Goal: Information Seeking & Learning: Learn about a topic

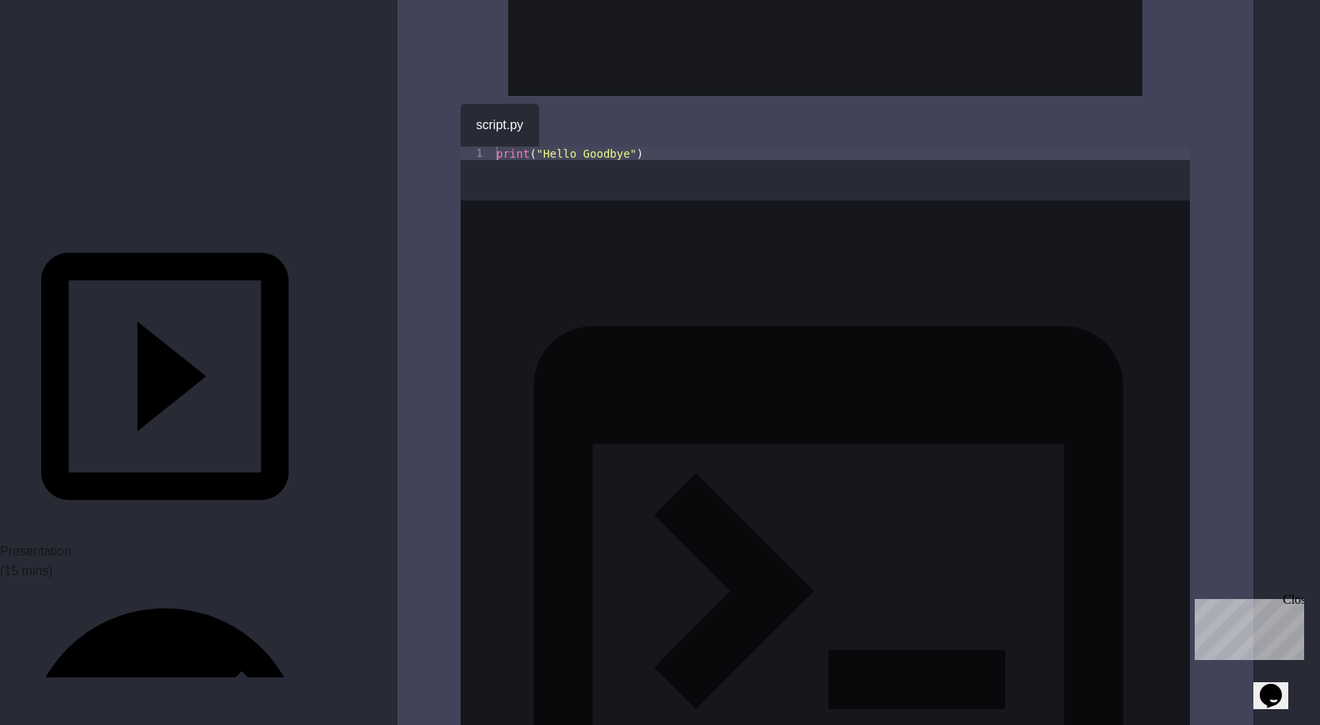
scroll to position [317, 0]
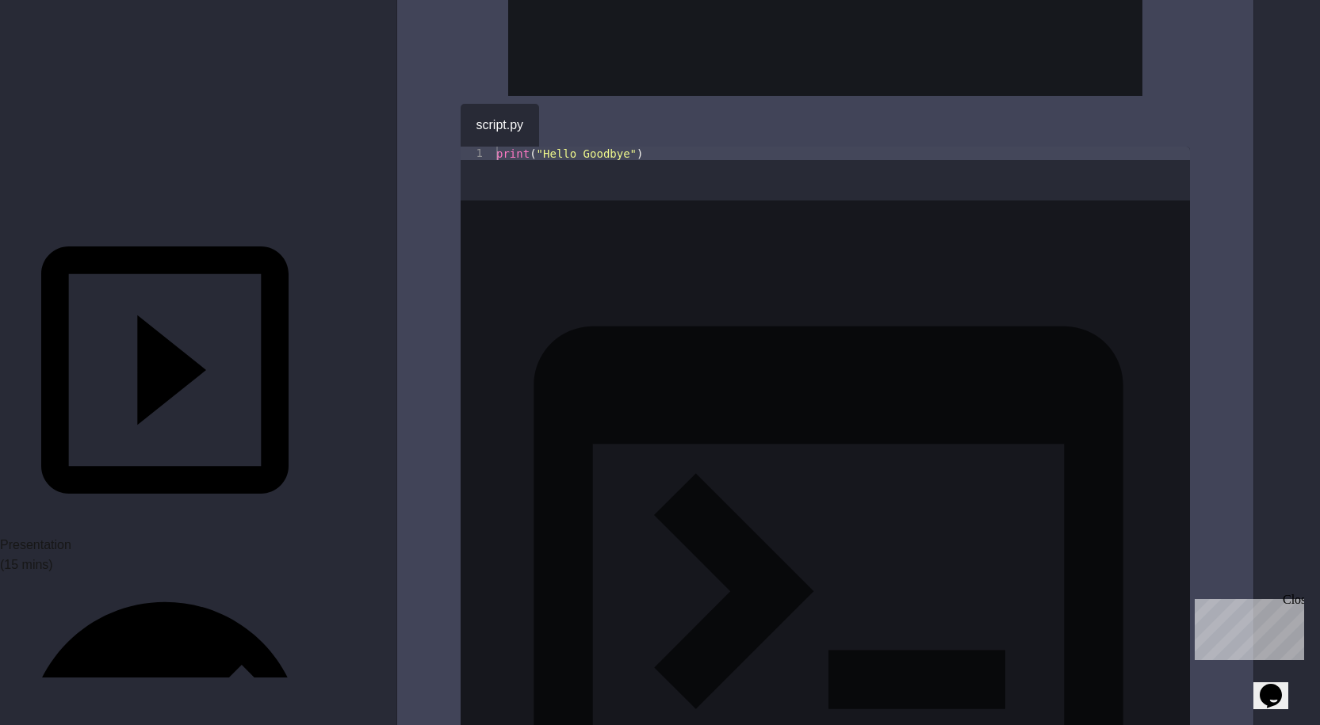
drag, startPoint x: 179, startPoint y: 308, endPoint x: 229, endPoint y: 315, distance: 50.6
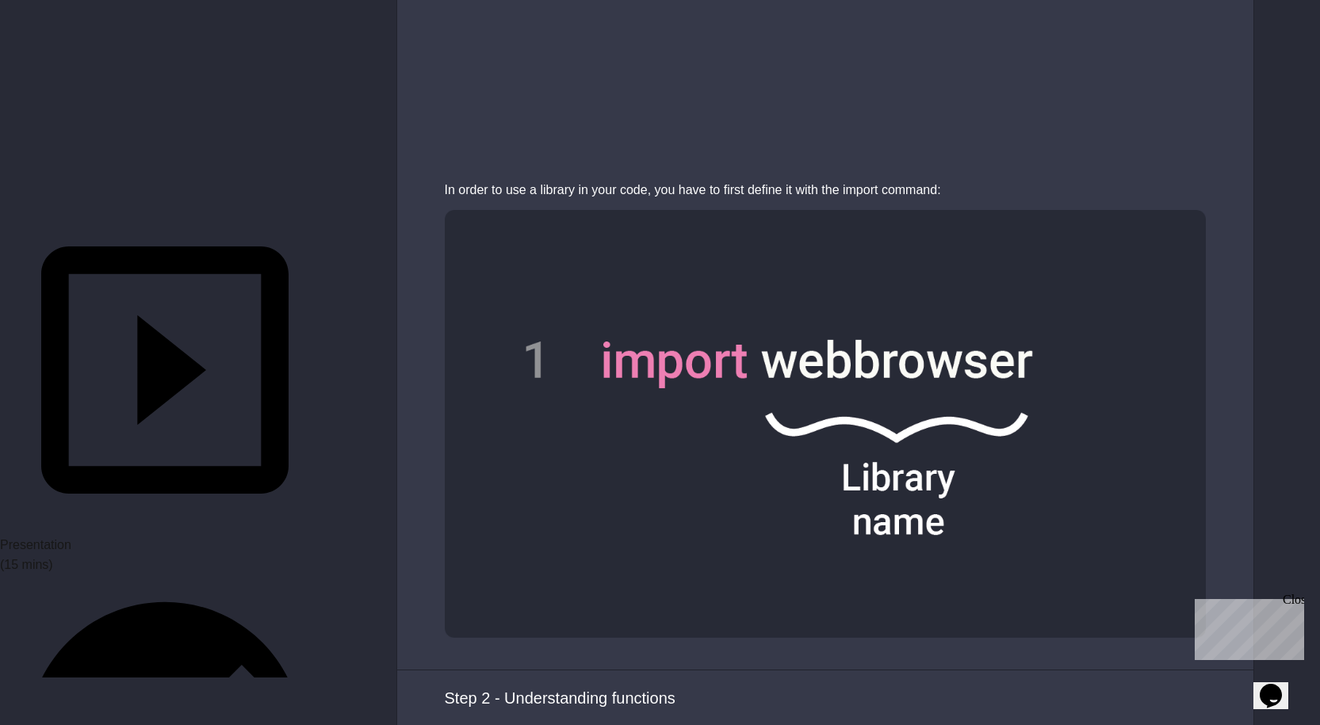
scroll to position [3725, 0]
